Goal: Answer question/provide support

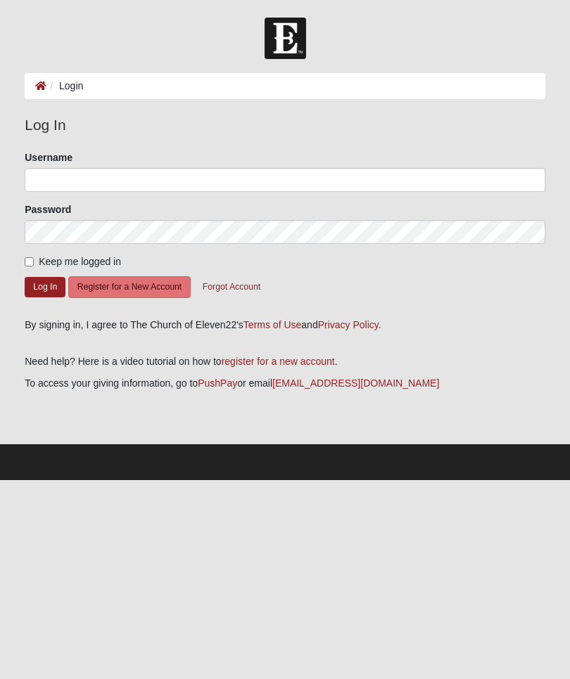
click at [328, 86] on ol "Login" at bounding box center [285, 86] width 520 height 26
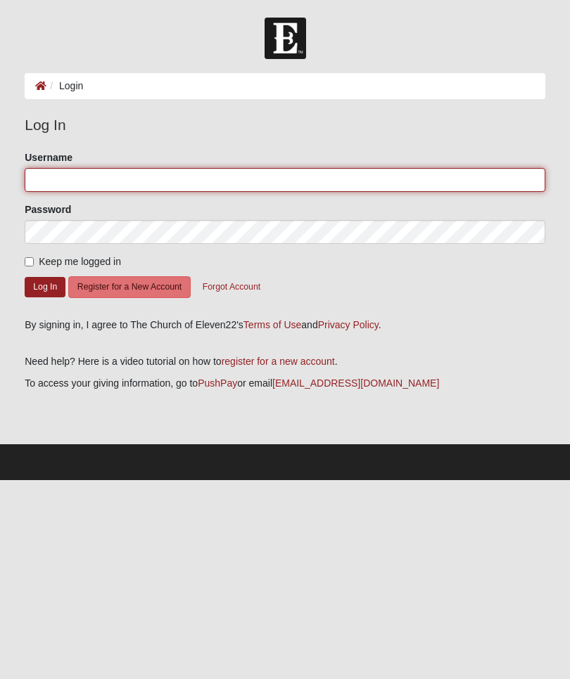
click at [358, 179] on input "Username" at bounding box center [285, 180] width 520 height 24
type input "mcn219@gmail.com"
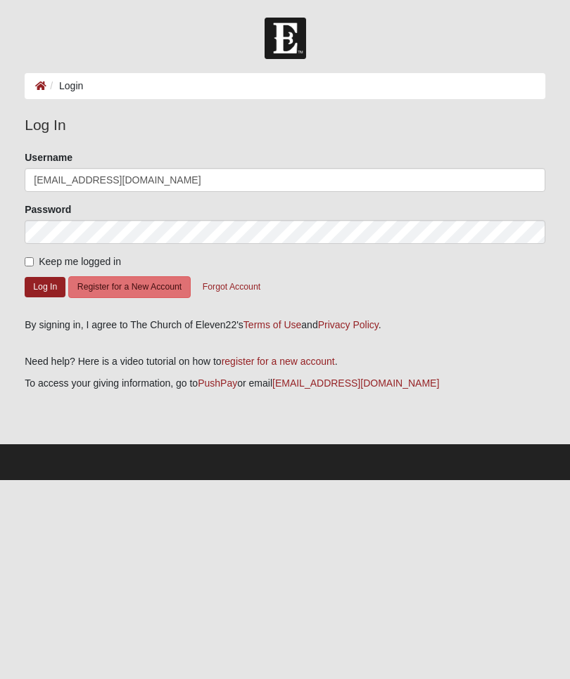
click at [45, 286] on button "Log In" at bounding box center [45, 287] width 41 height 20
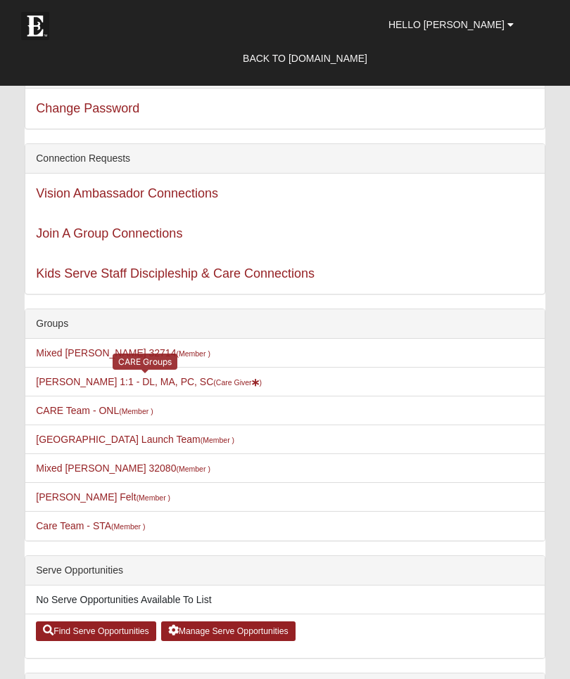
click at [213, 380] on small "(Care Giver )" at bounding box center [237, 382] width 49 height 8
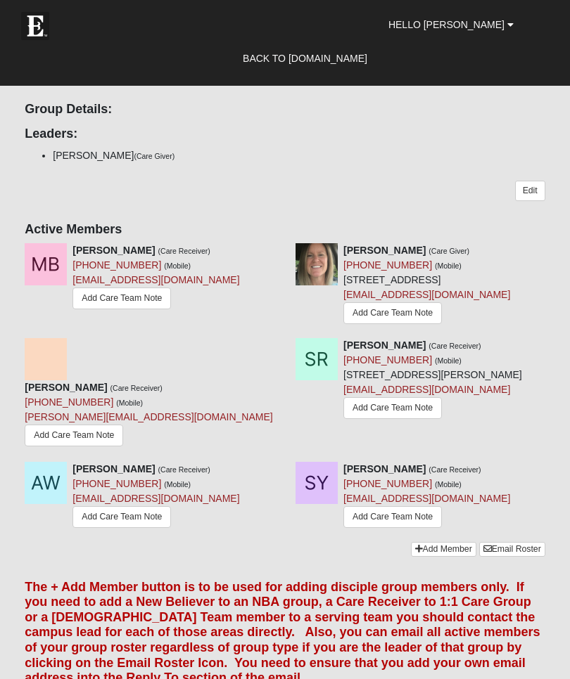
scroll to position [464, 0]
click at [123, 433] on link "Add Care Team Note" at bounding box center [74, 435] width 98 height 22
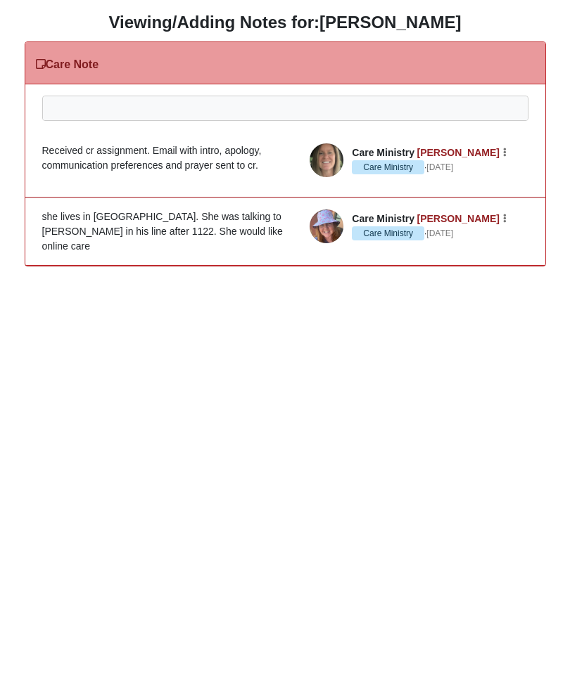
click at [300, 107] on div at bounding box center [285, 127] width 485 height 62
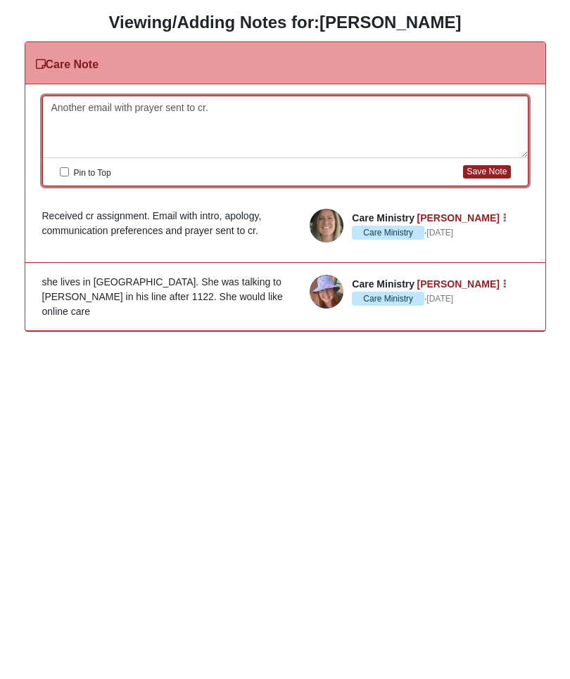
click at [481, 170] on button "Save Note" at bounding box center [486, 171] width 47 height 13
